Goal: Transaction & Acquisition: Purchase product/service

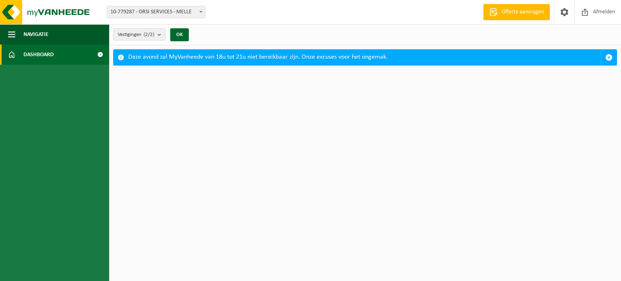
click at [197, 6] on div "Vestiging: 10-779287 - ORSI SERVICES - MELLE 10-735415 - ORSI - MELLE 10-779287…" at bounding box center [310, 12] width 621 height 25
click at [197, 11] on span at bounding box center [201, 11] width 8 height 11
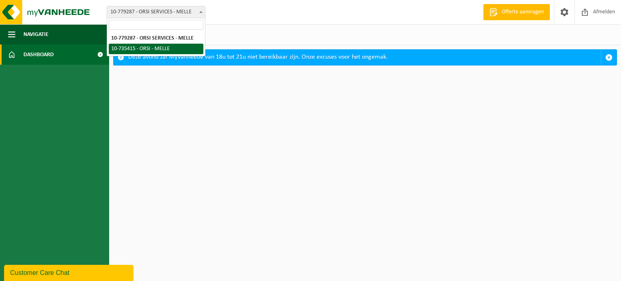
select select "19217"
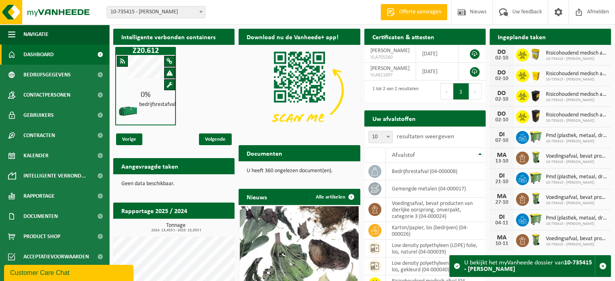
click at [172, 82] on span at bounding box center [170, 85] width 6 height 6
click at [210, 137] on span "Volgende" at bounding box center [215, 139] width 33 height 12
click at [118, 64] on div at bounding box center [122, 61] width 11 height 11
click at [125, 138] on span "Vorige" at bounding box center [129, 139] width 26 height 12
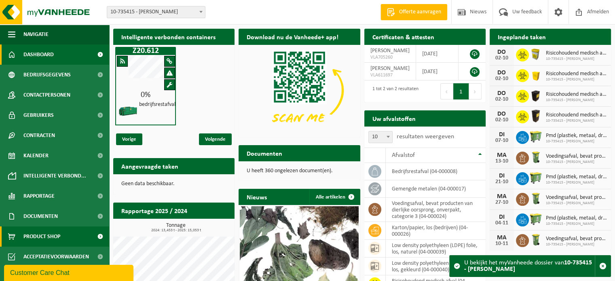
click at [42, 234] on span "Product Shop" at bounding box center [41, 237] width 37 height 20
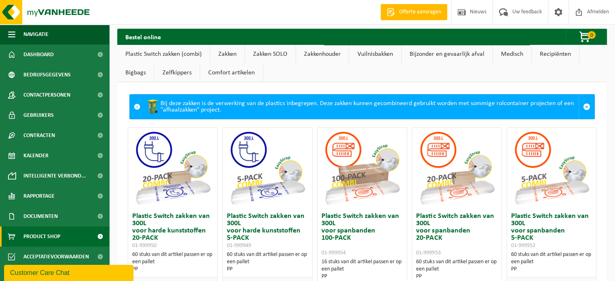
click at [552, 51] on link "Recipiënten" at bounding box center [555, 54] width 47 height 19
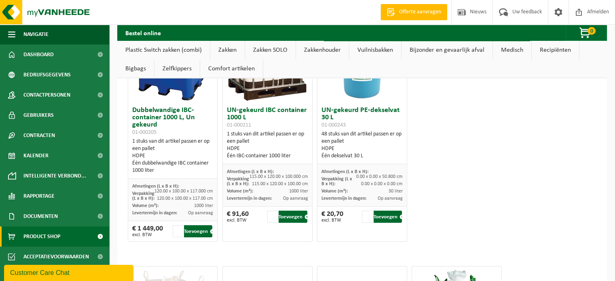
click at [228, 48] on link "Zakken" at bounding box center [227, 50] width 34 height 19
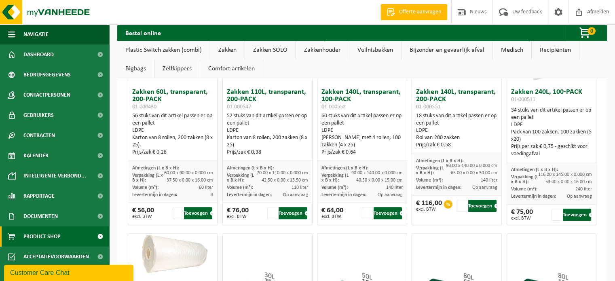
scroll to position [830, 0]
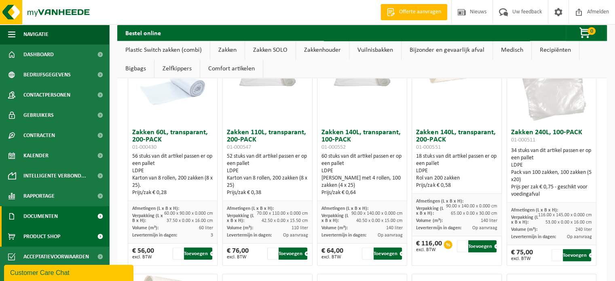
click at [55, 221] on span "Documenten" at bounding box center [40, 216] width 34 height 20
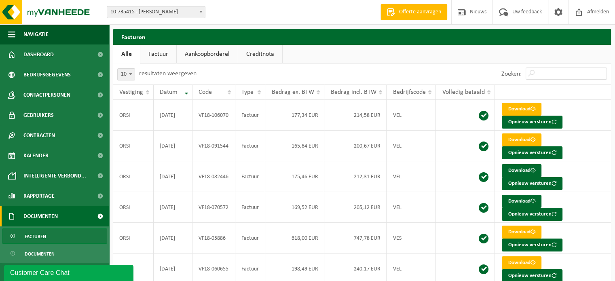
click at [47, 239] on link "Facturen" at bounding box center [54, 236] width 105 height 15
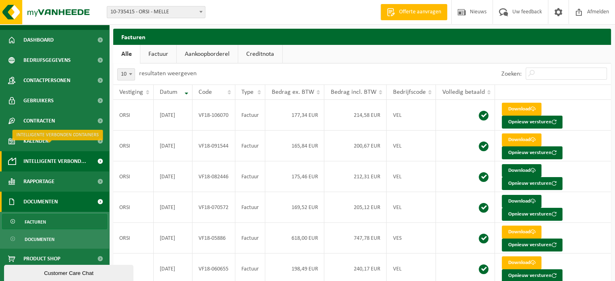
scroll to position [23, 0]
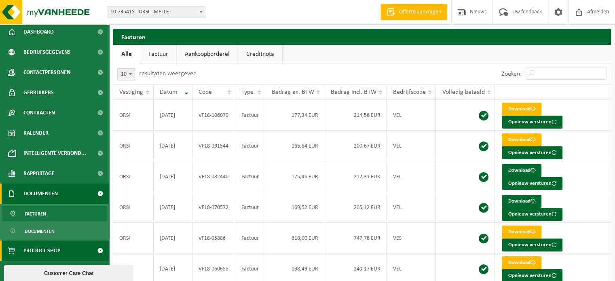
click at [45, 244] on span "Product Shop" at bounding box center [41, 251] width 37 height 20
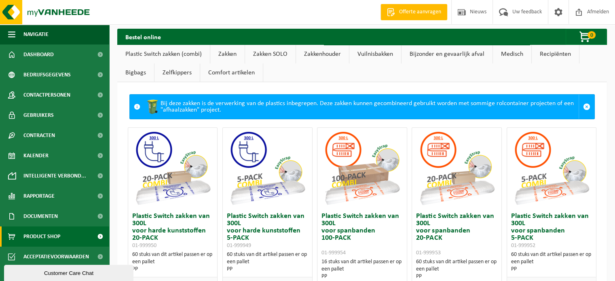
click at [231, 51] on link "Zakken" at bounding box center [227, 54] width 34 height 19
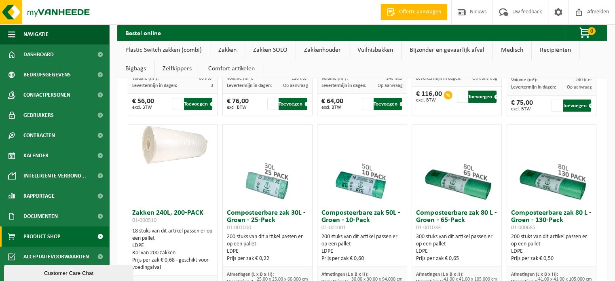
scroll to position [1113, 0]
